Goal: Information Seeking & Learning: Learn about a topic

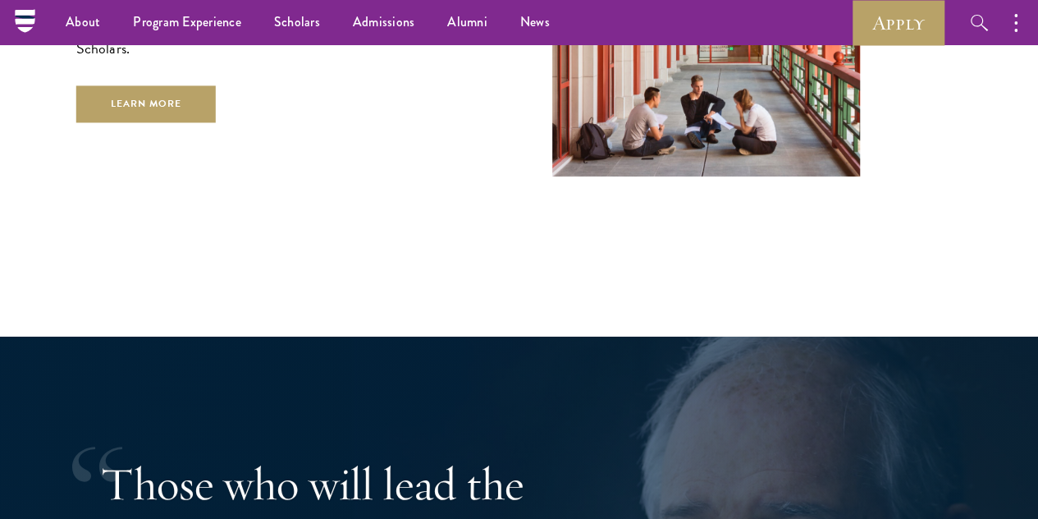
scroll to position [2708, 0]
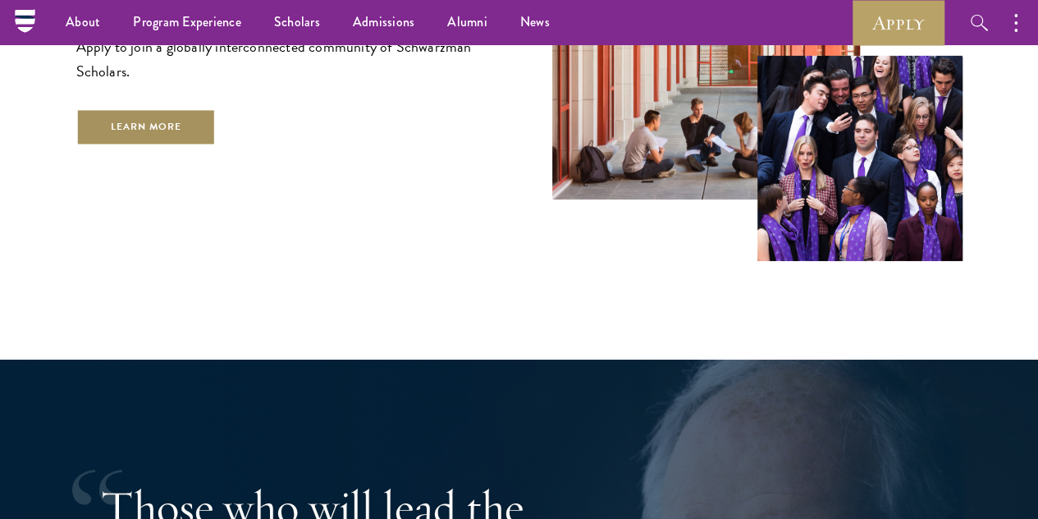
click at [217, 137] on link "Learn More" at bounding box center [146, 126] width 140 height 37
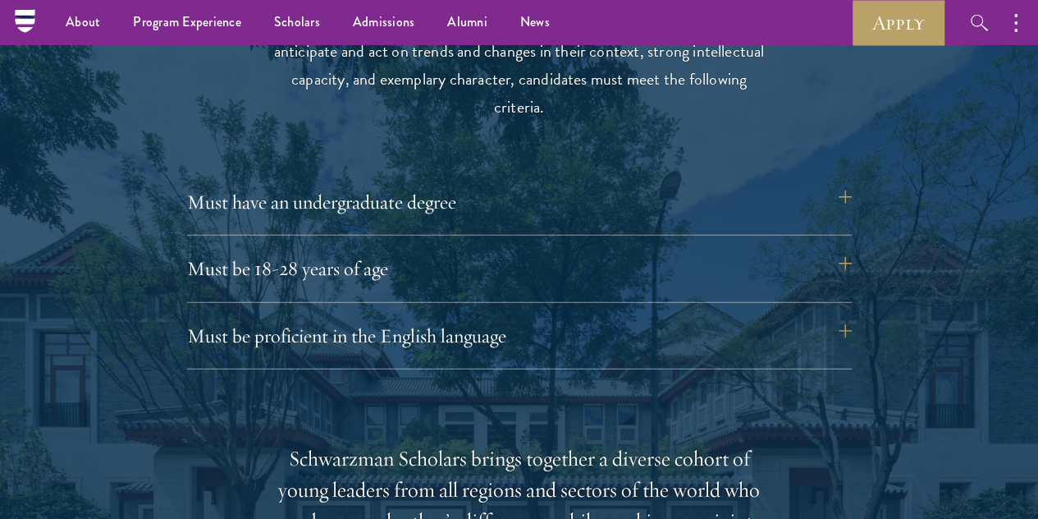
scroll to position [2142, 0]
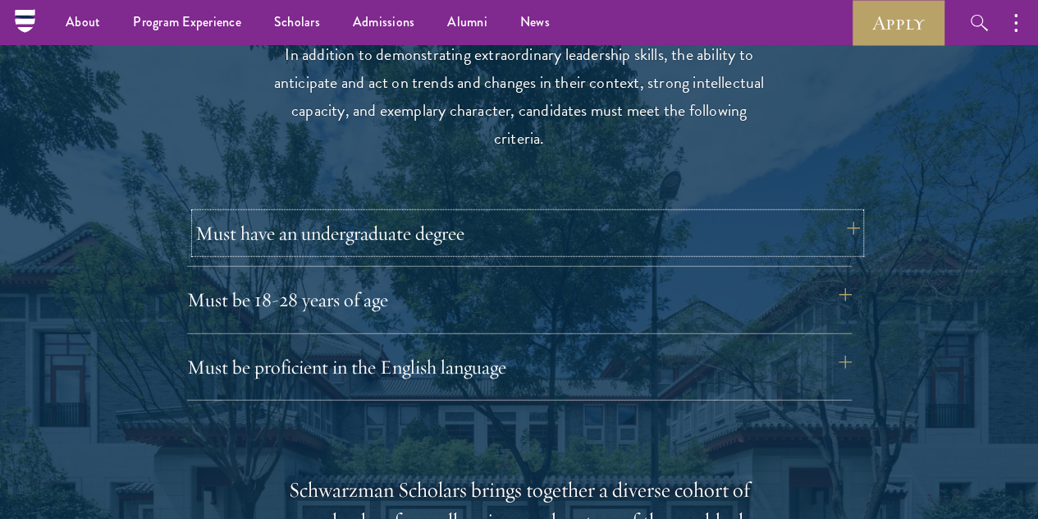
click at [569, 217] on button "Must have an undergraduate degree" at bounding box center [527, 232] width 665 height 39
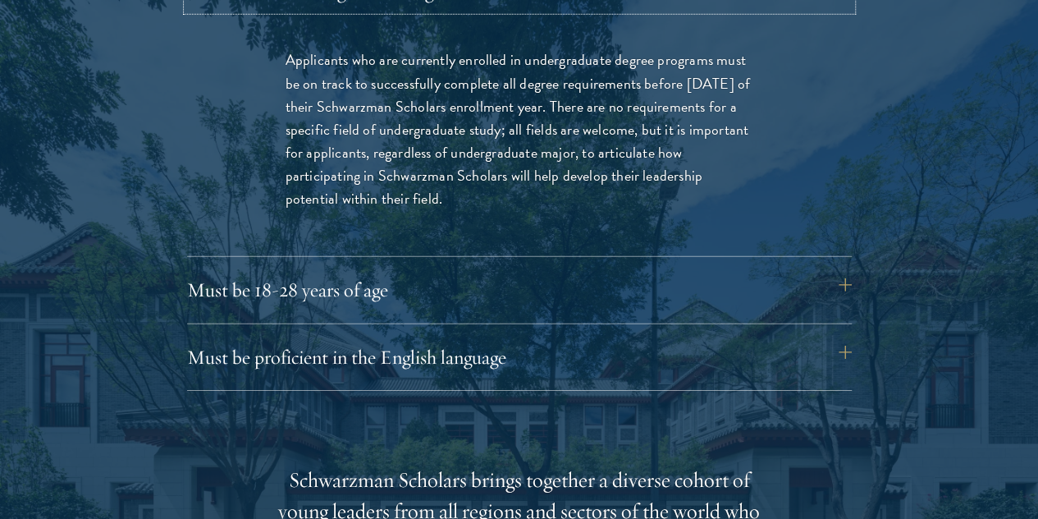
scroll to position [2388, 0]
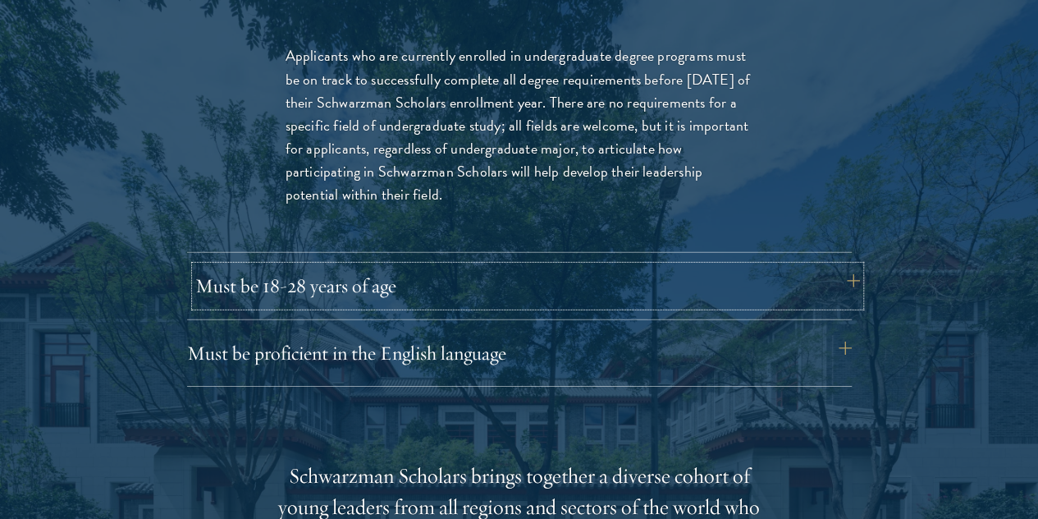
click at [404, 266] on button "Must be 18-28 years of age" at bounding box center [527, 285] width 665 height 39
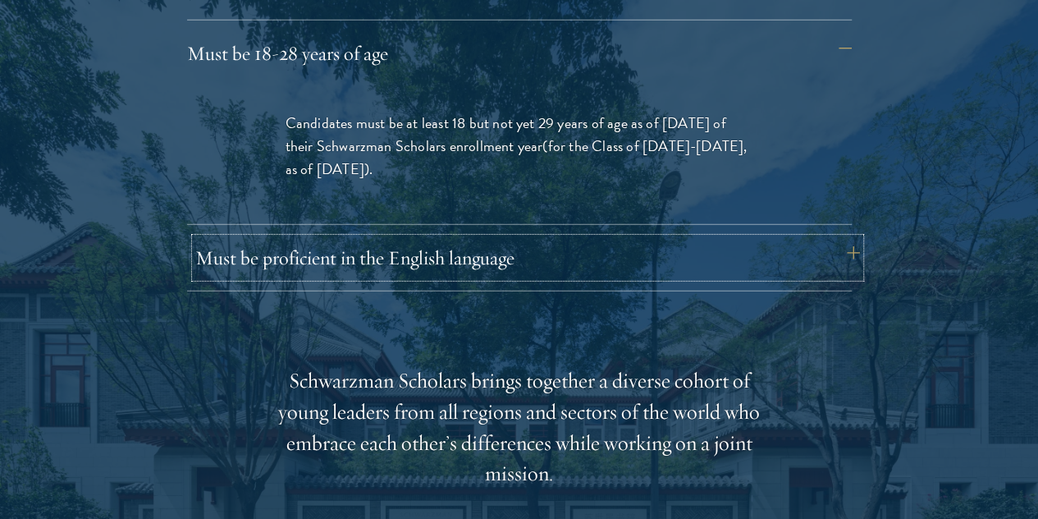
click at [463, 238] on button "Must be proficient in the English language" at bounding box center [527, 257] width 665 height 39
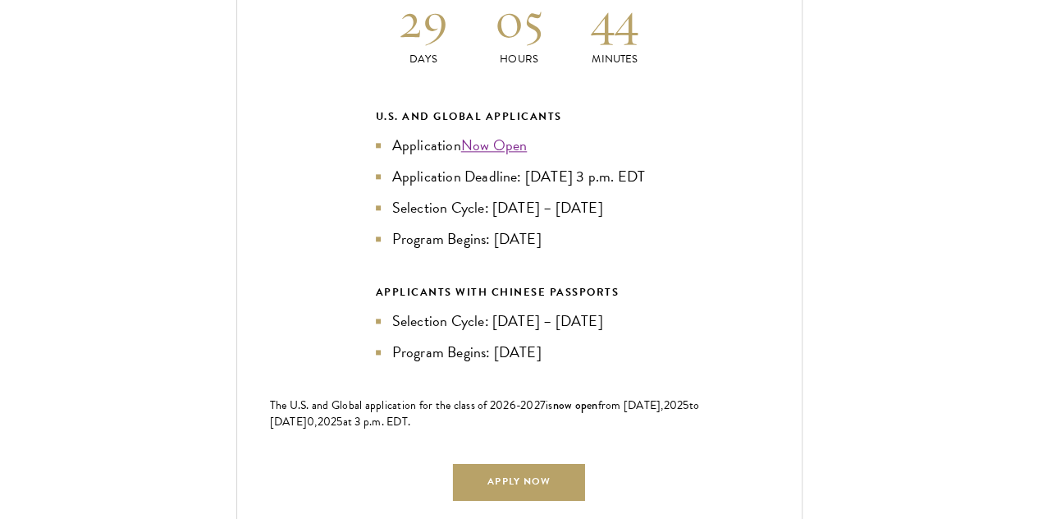
scroll to position [4111, 0]
